Goal: Task Accomplishment & Management: Complete application form

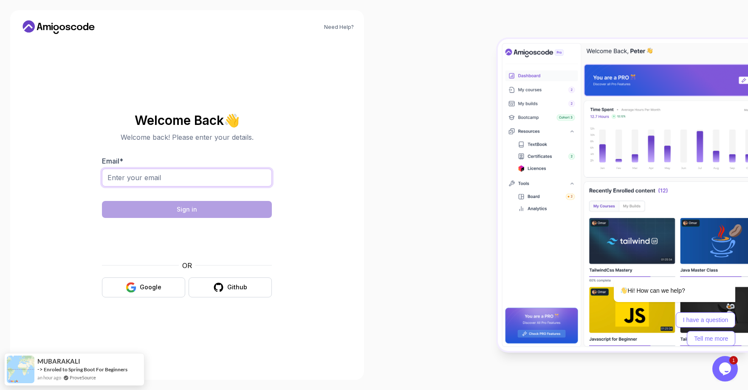
click at [196, 171] on input "Email *" at bounding box center [187, 178] width 170 height 18
click at [498, 130] on body "Need Help? Welcome Back 👋 Welcome back! Please enter your details. Email * Sign…" at bounding box center [374, 195] width 748 height 390
click at [166, 284] on button "Google" at bounding box center [143, 287] width 83 height 20
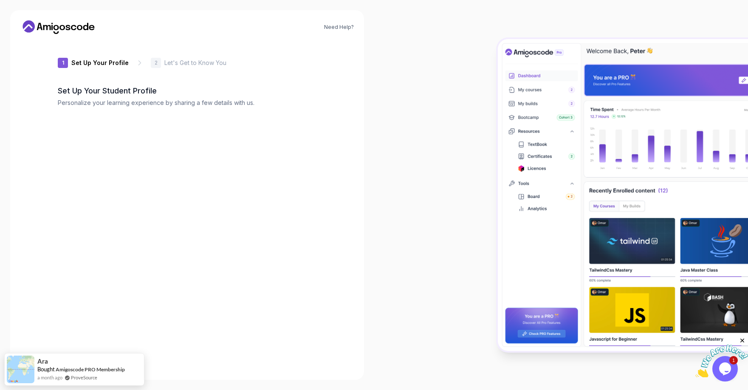
type input "proudbadgerfa06c"
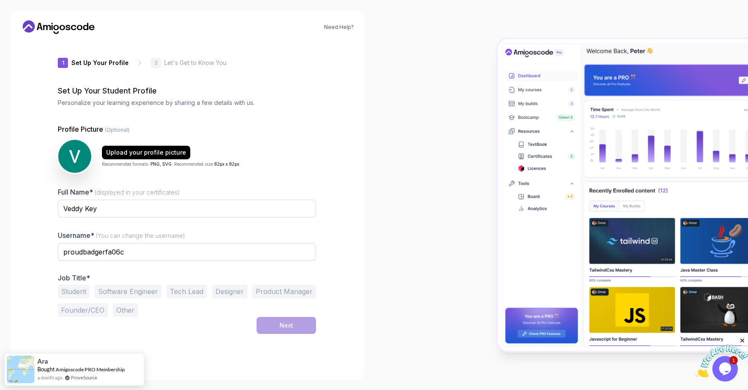
click at [291, 258] on div "Full Name* (displayed in your certificates) Veddy Key Username* (You can change…" at bounding box center [187, 252] width 258 height 130
click at [312, 200] on div "1 Set Up Your Profile 1 Set Up Your Profile 2 Let's Get to Know You Set Up Your…" at bounding box center [187, 205] width 286 height 329
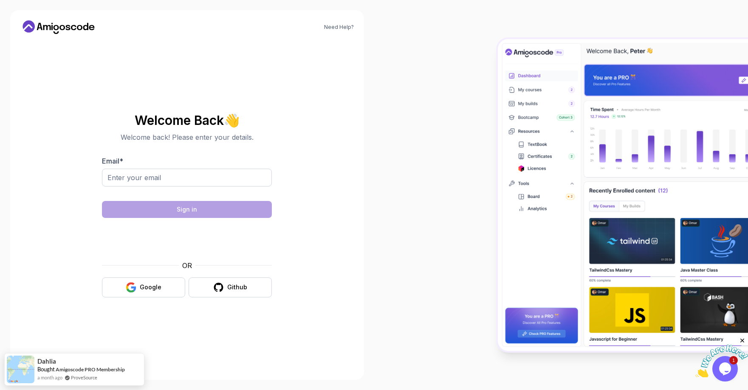
click at [346, 173] on div "Need Help? Welcome Back 👋 Welcome back! Please enter your details. Email * Sign…" at bounding box center [187, 195] width 354 height 370
click at [62, 19] on div "Need Help? Welcome Back 👋 Welcome back! Please enter your details. Email * Sign…" at bounding box center [187, 195] width 354 height 370
click at [62, 28] on icon at bounding box center [62, 27] width 6 height 5
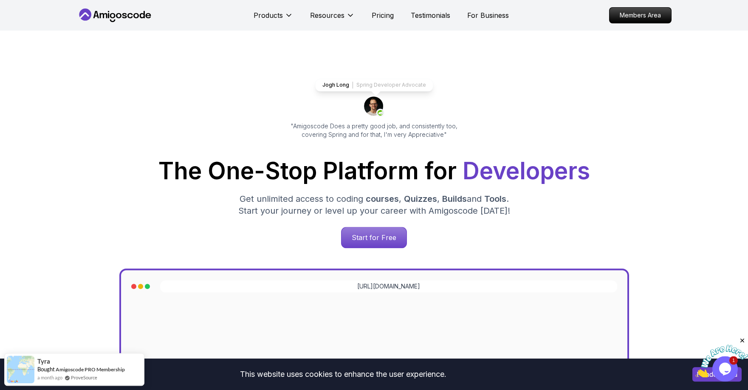
scroll to position [7, 0]
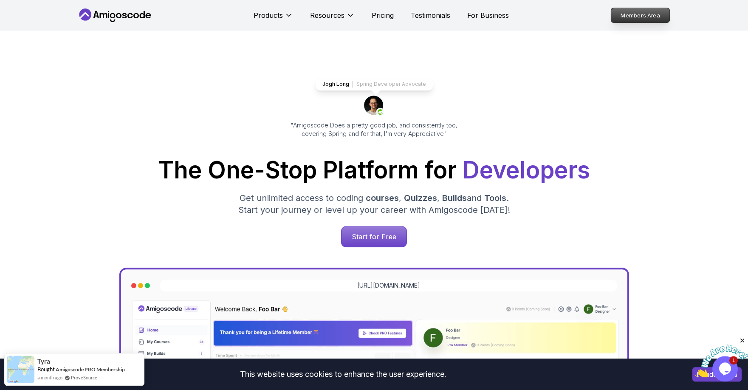
click at [652, 15] on p "Members Area" at bounding box center [640, 15] width 59 height 14
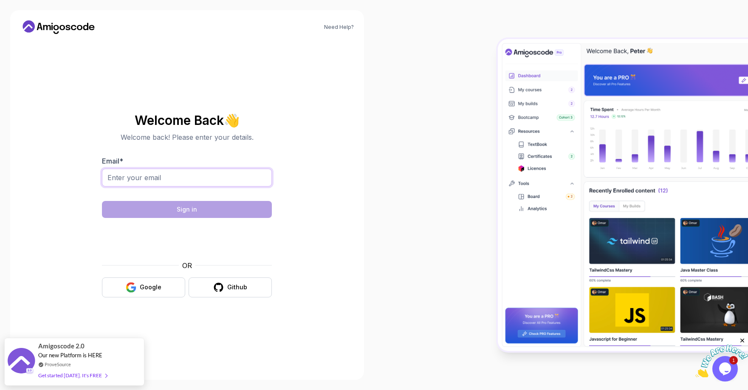
click at [227, 179] on input "Email *" at bounding box center [187, 178] width 170 height 18
click at [77, 370] on div "Get started [DATE]. It's FREE" at bounding box center [72, 371] width 69 height 10
click at [198, 176] on input "Email *" at bounding box center [187, 178] width 170 height 18
type input "[EMAIL_ADDRESS][DOMAIN_NAME]"
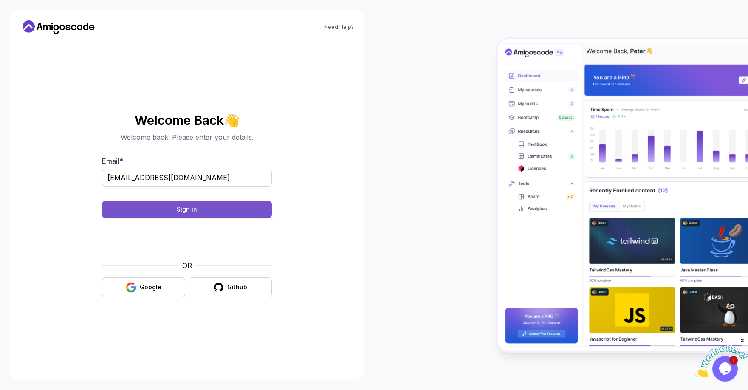
click at [207, 204] on button "Sign in" at bounding box center [187, 209] width 170 height 17
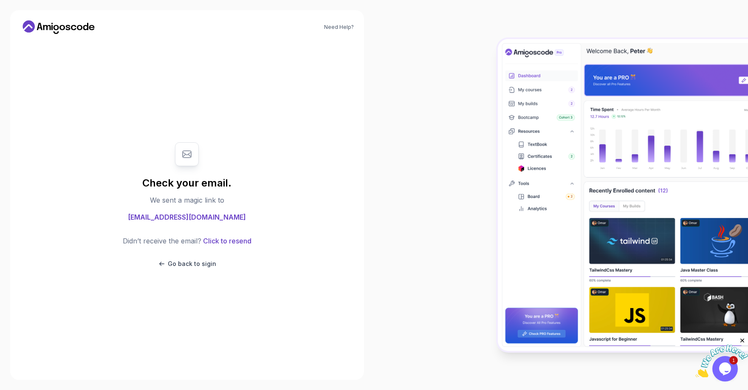
click at [201, 216] on span "[EMAIL_ADDRESS][DOMAIN_NAME]" at bounding box center [187, 217] width 118 height 10
click at [190, 260] on p "Go back to sigin" at bounding box center [192, 264] width 48 height 8
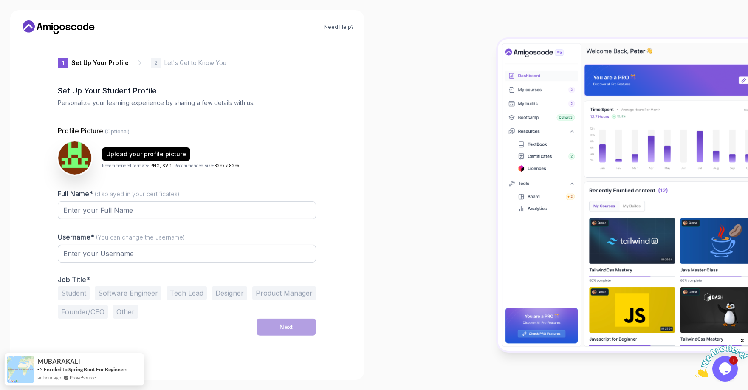
type input "sunnysquirrel029f8"
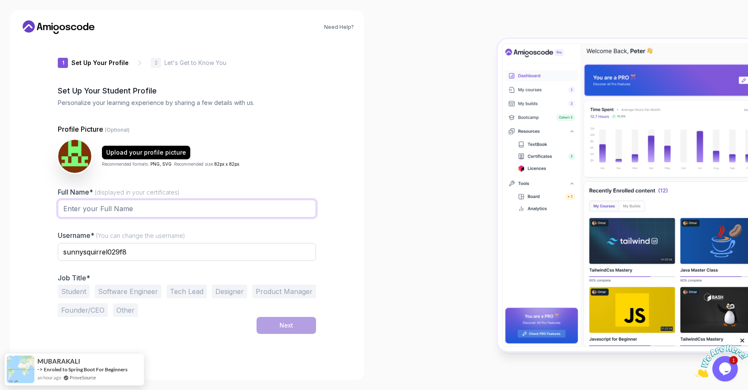
click at [253, 200] on input "Full Name* (displayed in your certificates)" at bounding box center [187, 209] width 258 height 18
type input "v"
type input "Veddy Key"
click at [144, 285] on button "Software Engineer" at bounding box center [128, 292] width 67 height 14
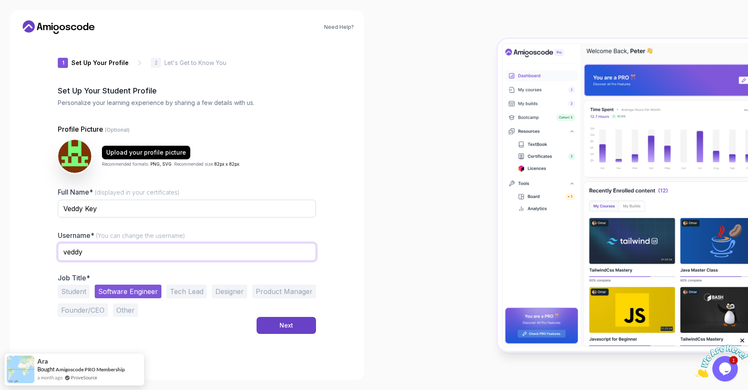
click at [197, 243] on input "veddy" at bounding box center [187, 252] width 258 height 18
type input "veddy_key"
click at [281, 321] on div "Next" at bounding box center [287, 325] width 14 height 8
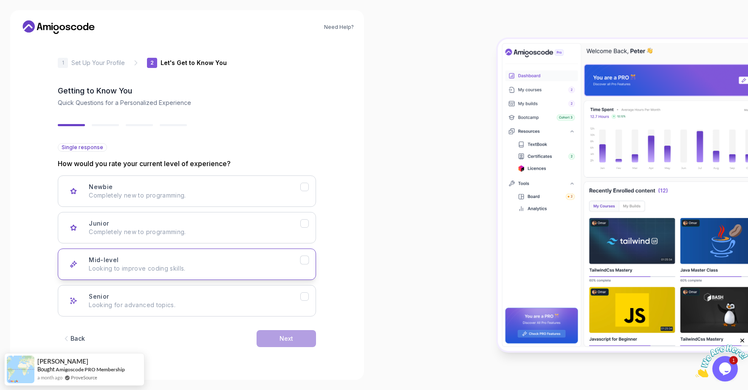
click at [198, 264] on p "Looking to improve coding skills." at bounding box center [195, 268] width 212 height 8
click at [270, 330] on button "Next" at bounding box center [286, 338] width 59 height 17
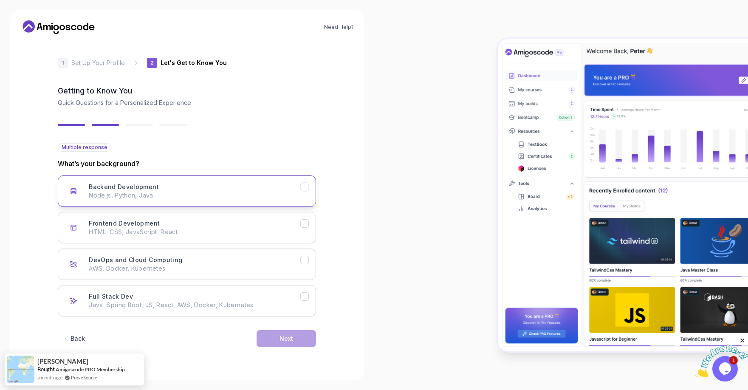
click at [258, 191] on p "Node.js, Python, Java" at bounding box center [195, 195] width 212 height 8
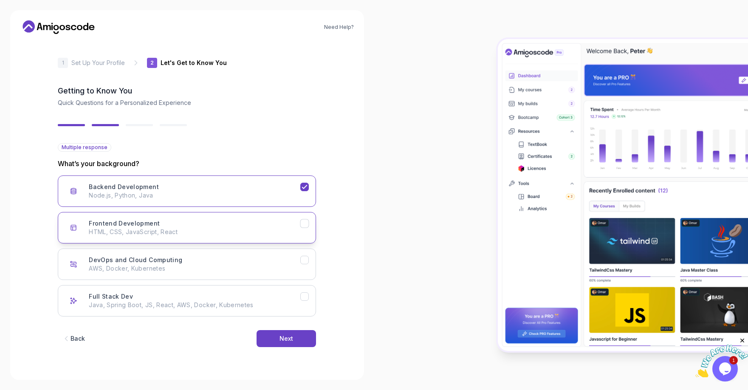
click at [232, 228] on p "HTML, CSS, JavaScript, React" at bounding box center [195, 232] width 212 height 8
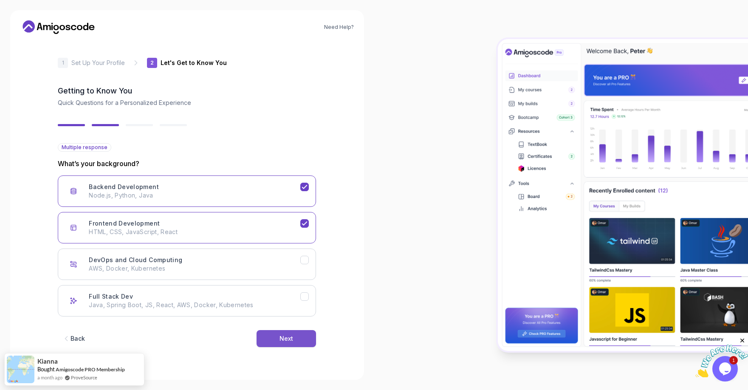
click at [280, 334] on div "Next" at bounding box center [287, 338] width 14 height 8
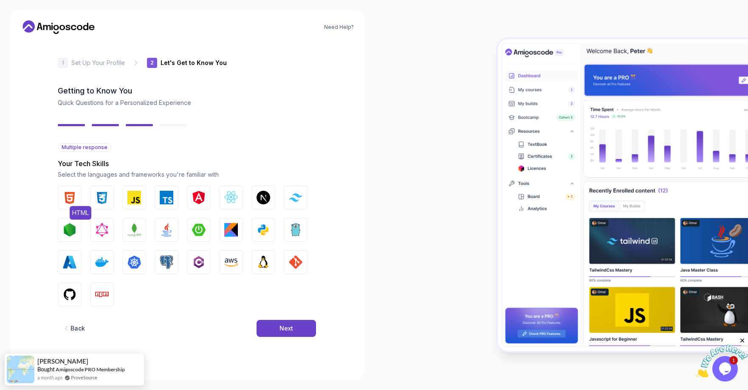
click at [82, 188] on button "HTML" at bounding box center [70, 198] width 24 height 24
click at [108, 191] on img "button" at bounding box center [102, 198] width 14 height 14
click at [136, 191] on img "button" at bounding box center [134, 198] width 14 height 14
click at [161, 186] on button "TypeScript" at bounding box center [167, 198] width 24 height 24
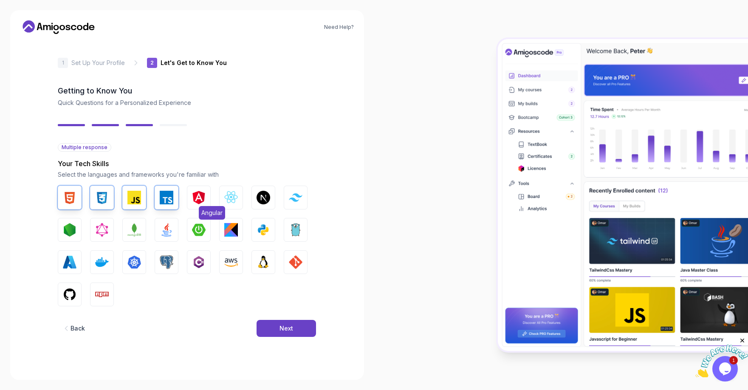
click at [197, 191] on img "button" at bounding box center [199, 198] width 14 height 14
click at [229, 191] on img "button" at bounding box center [231, 198] width 14 height 14
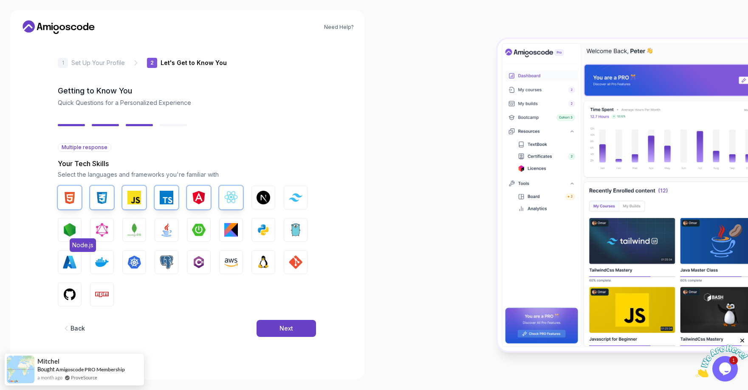
click at [76, 223] on img "button" at bounding box center [70, 230] width 14 height 14
click at [168, 223] on img "button" at bounding box center [167, 230] width 14 height 14
click at [204, 255] on img "button" at bounding box center [199, 262] width 14 height 14
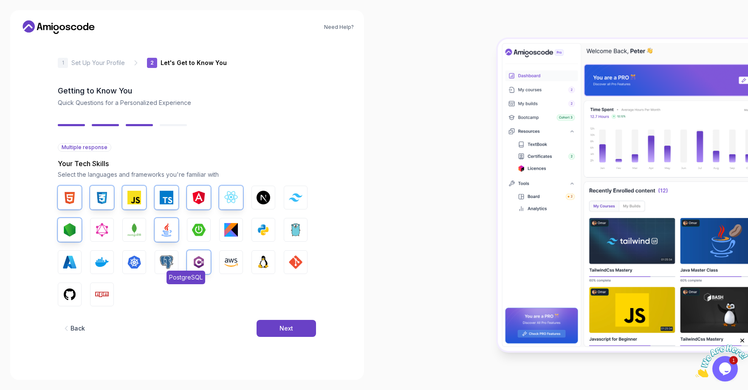
click at [169, 255] on img "button" at bounding box center [167, 262] width 14 height 14
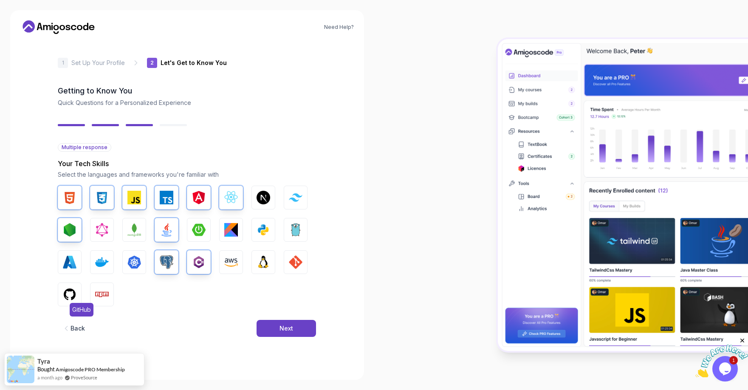
click at [85, 303] on span "GitHub" at bounding box center [82, 310] width 24 height 14
click at [103, 288] on img "button" at bounding box center [102, 295] width 14 height 14
click at [289, 255] on img "button" at bounding box center [296, 262] width 14 height 14
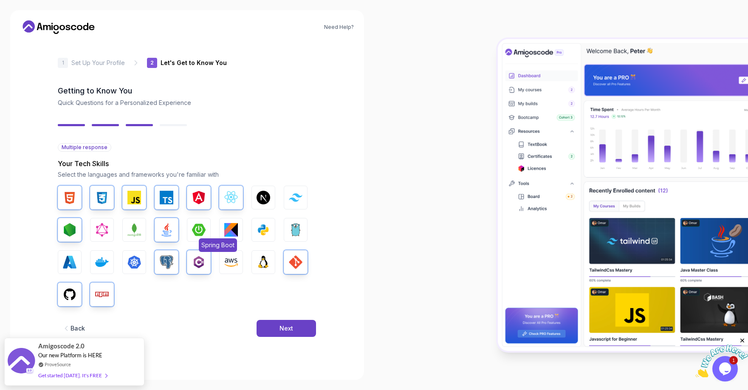
click at [199, 223] on img "button" at bounding box center [199, 230] width 14 height 14
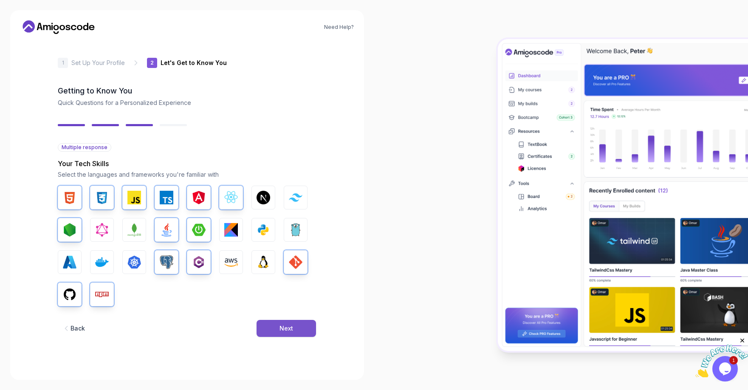
click at [280, 324] on div "Next" at bounding box center [287, 328] width 14 height 8
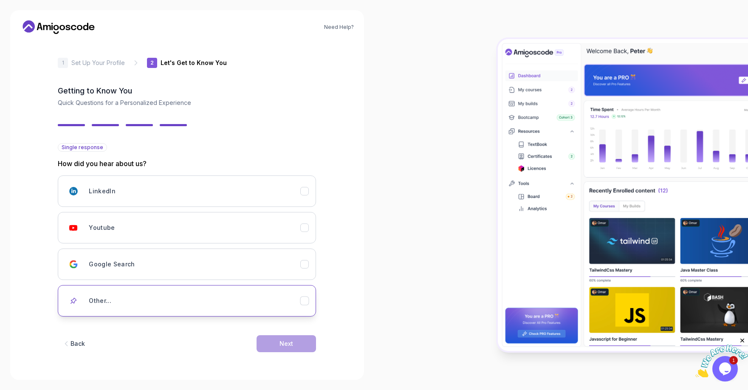
click at [256, 292] on div "Other..." at bounding box center [195, 300] width 212 height 17
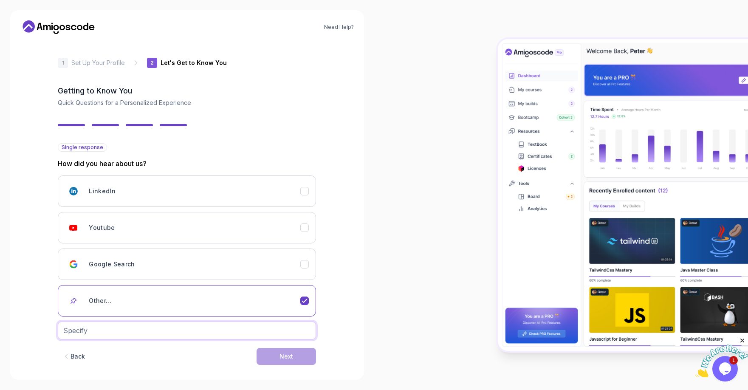
click at [207, 322] on input "text" at bounding box center [187, 331] width 258 height 18
type input "Youtube"
click at [299, 348] on button "Next" at bounding box center [286, 356] width 59 height 17
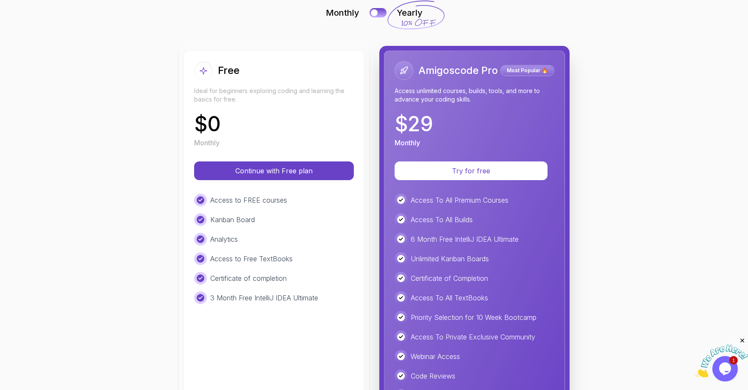
scroll to position [61, 0]
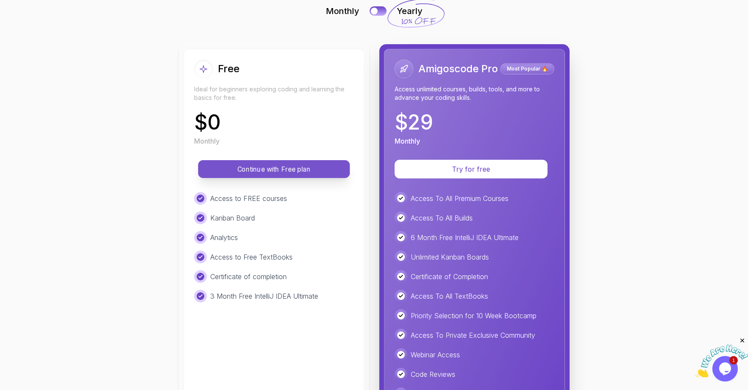
click at [289, 162] on button "Continue with Free plan" at bounding box center [274, 169] width 152 height 18
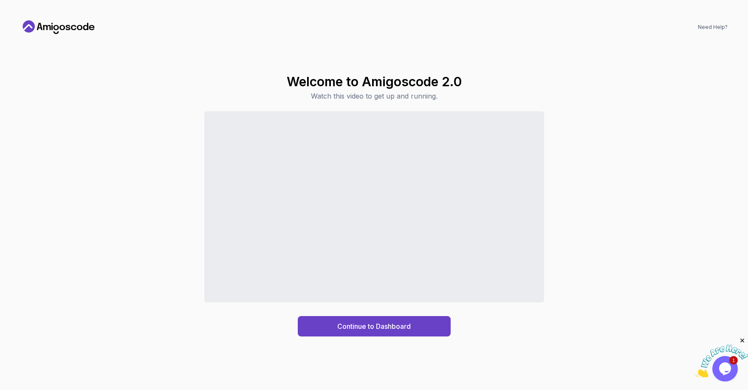
click at [484, 325] on div "Continue to Dashboard" at bounding box center [373, 223] width 707 height 225
click at [432, 330] on button "Continue to Dashboard" at bounding box center [374, 326] width 153 height 20
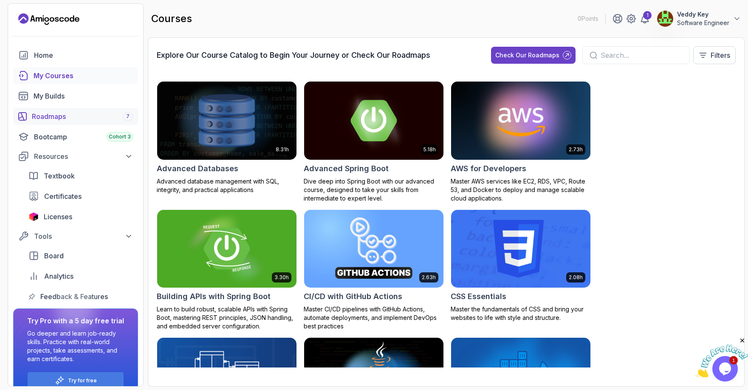
click at [104, 111] on div "Roadmaps 7" at bounding box center [82, 116] width 101 height 10
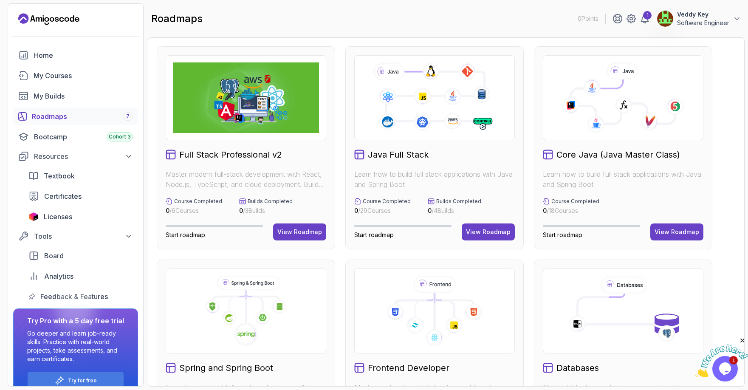
click at [393, 153] on h2 "Java Full Stack" at bounding box center [398, 155] width 61 height 12
click at [487, 228] on div "View Roadmap" at bounding box center [488, 232] width 45 height 8
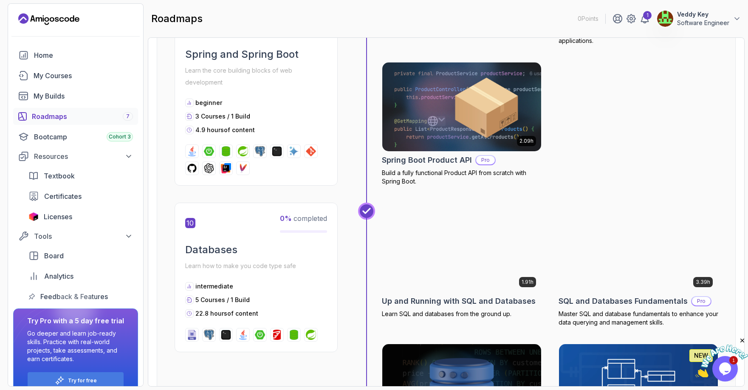
scroll to position [1783, 0]
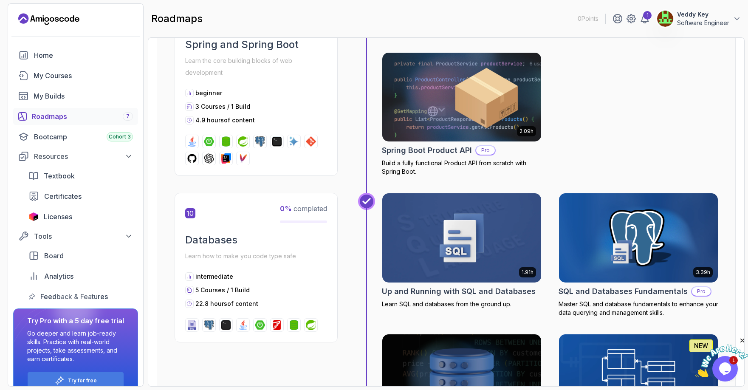
click at [541, 193] on div "1.91h Up and Running with SQL and Databases Learn SQL and databases from the gr…" at bounding box center [550, 396] width 337 height 406
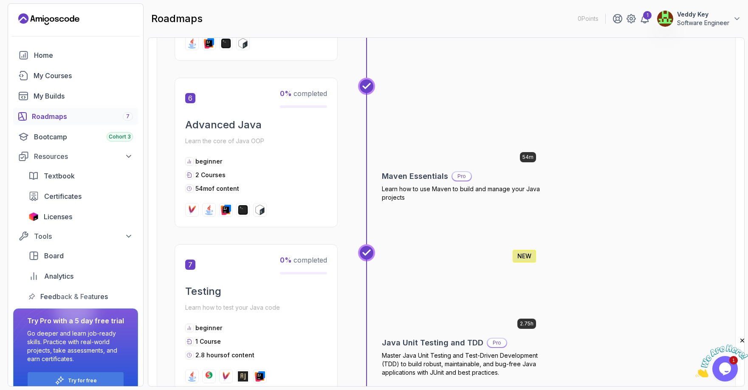
scroll to position [1100, 0]
